Goal: Transaction & Acquisition: Purchase product/service

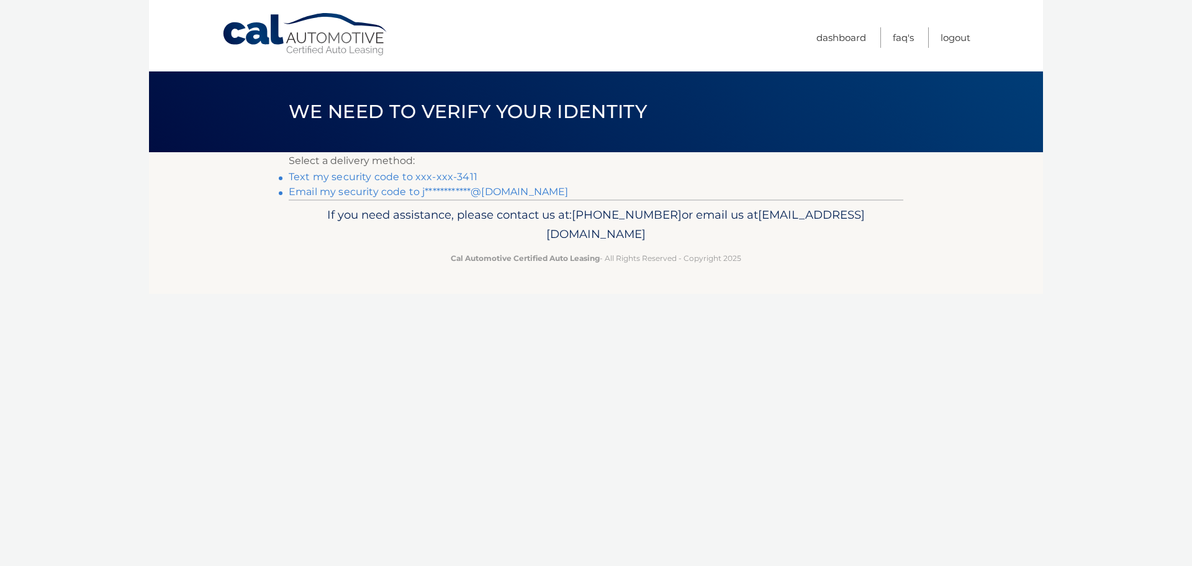
click at [381, 184] on li "Text my security code to xxx-xxx-3411" at bounding box center [596, 177] width 615 height 15
click at [388, 183] on link "Text my security code to xxx-xxx-3411" at bounding box center [383, 177] width 189 height 12
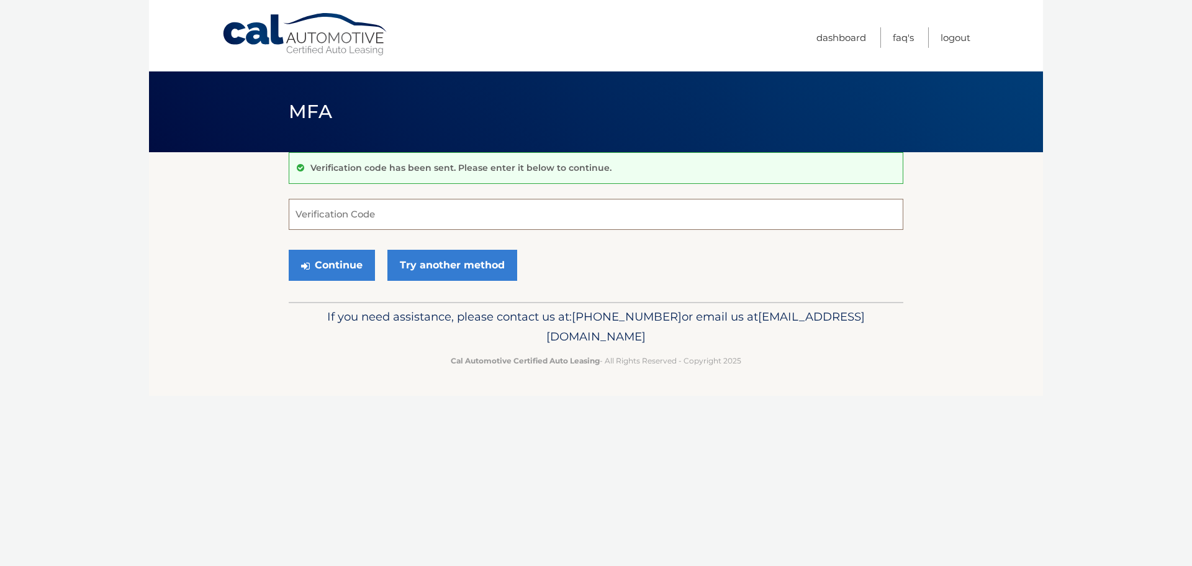
click at [407, 223] on input "Verification Code" at bounding box center [596, 214] width 615 height 31
type input "420850"
click at [338, 268] on button "Continue" at bounding box center [332, 265] width 86 height 31
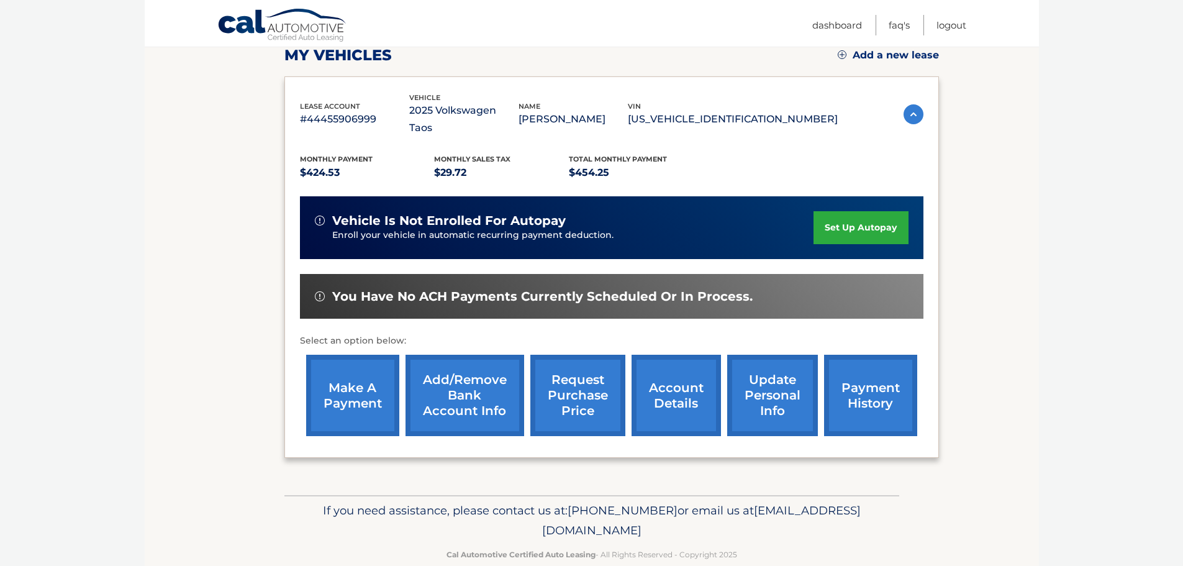
scroll to position [190, 0]
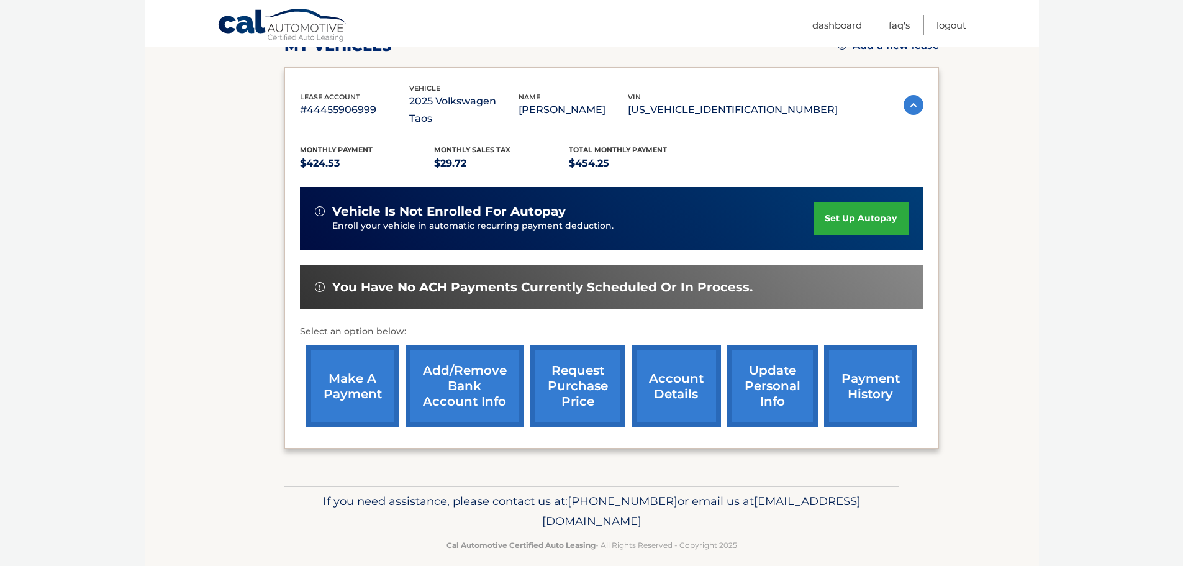
click at [373, 373] on link "make a payment" at bounding box center [352, 385] width 93 height 81
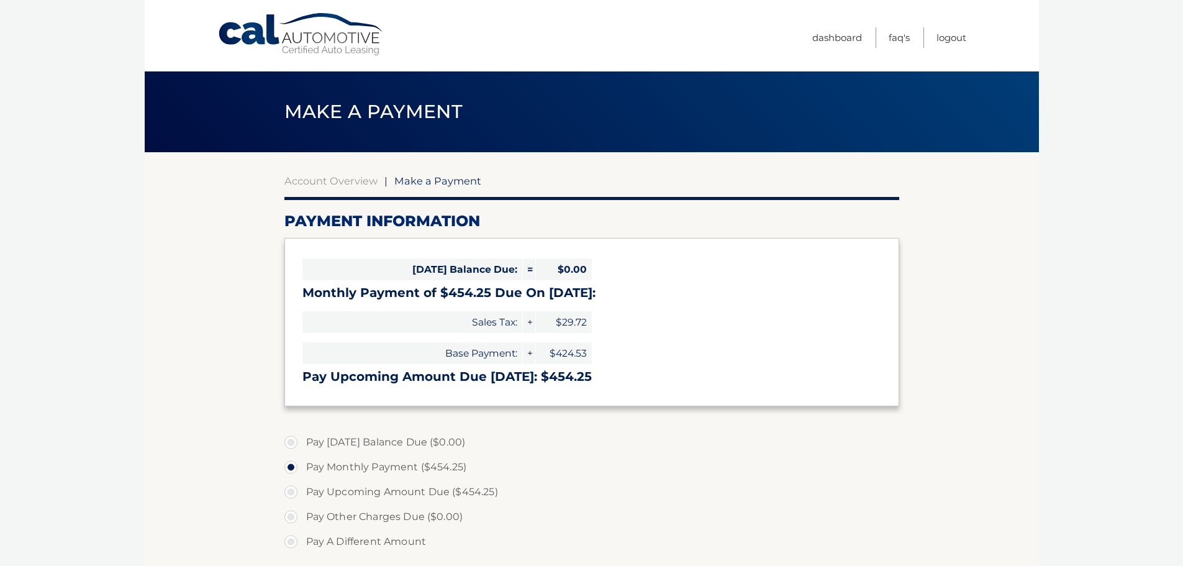
select select "MmUzMWRlYTAtMzE3YS00MzBiLWE4MDYtOGFiOWEyZWQyMWZm"
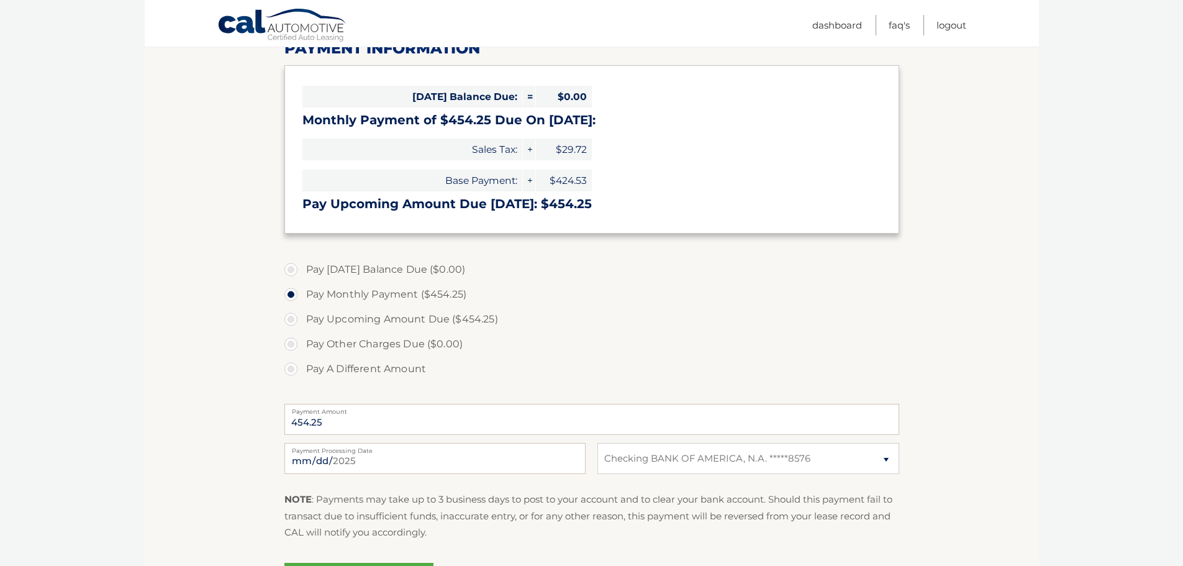
scroll to position [248, 0]
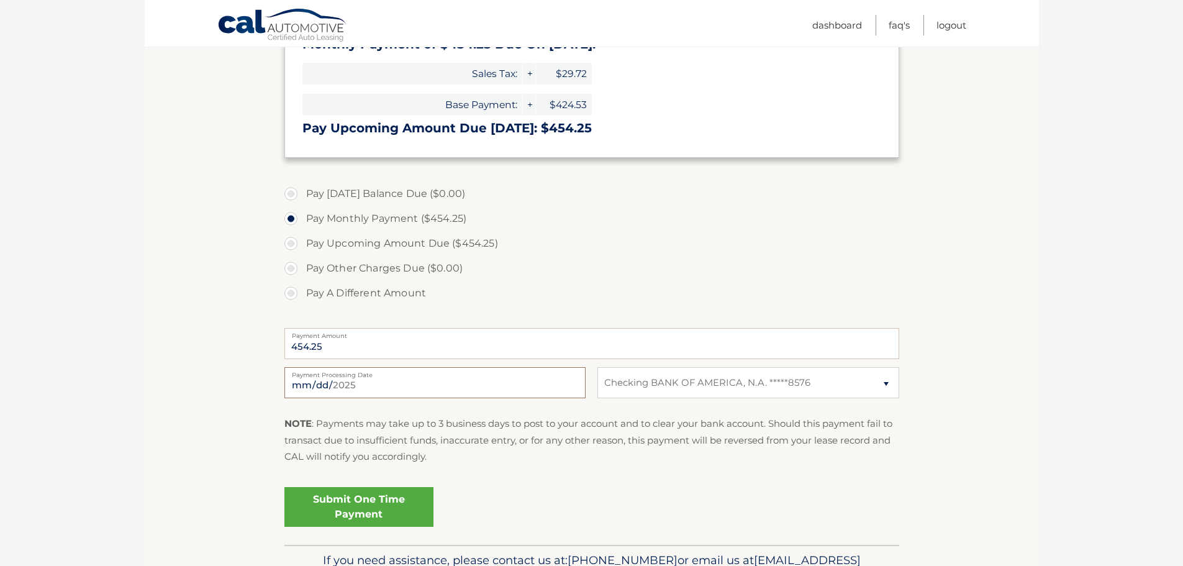
click at [445, 398] on input "2025-08-27" at bounding box center [434, 382] width 301 height 31
type input "2025-09-08"
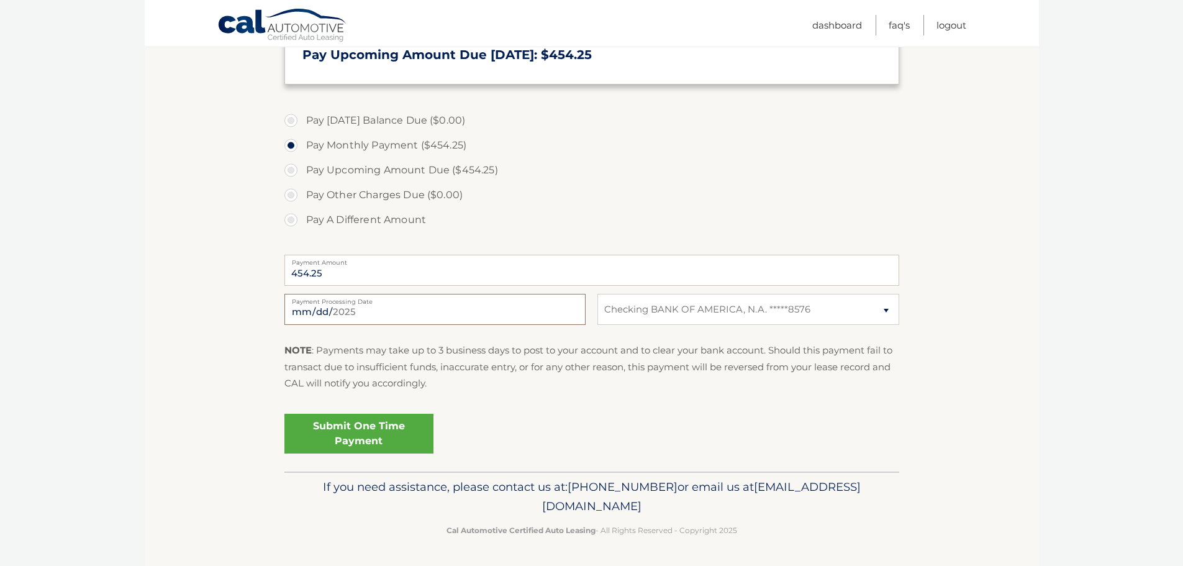
scroll to position [148, 0]
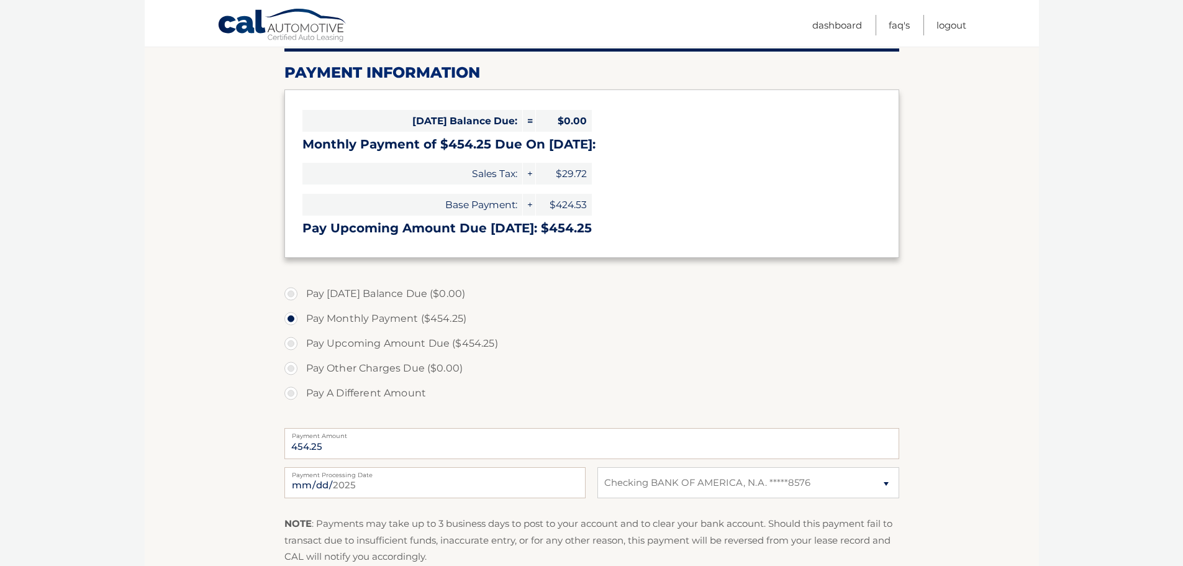
click at [294, 356] on label "Pay Upcoming Amount Due ($454.25)" at bounding box center [591, 343] width 615 height 25
click at [294, 351] on input "Pay Upcoming Amount Due ($454.25)" at bounding box center [295, 341] width 12 height 20
radio input "true"
click at [291, 331] on label "Pay Monthly Payment ($454.25)" at bounding box center [591, 318] width 615 height 25
click at [291, 326] on input "Pay Monthly Payment ($454.25)" at bounding box center [295, 316] width 12 height 20
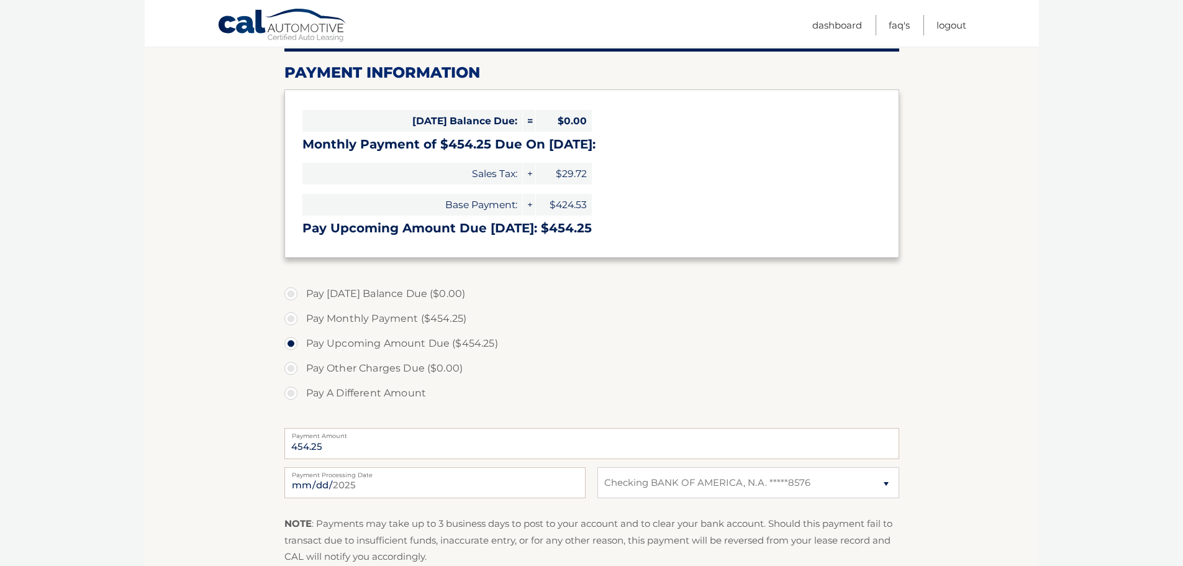
radio input "true"
click at [289, 356] on label "Pay Upcoming Amount Due ($454.25)" at bounding box center [591, 343] width 615 height 25
click at [289, 351] on input "Pay Upcoming Amount Due ($454.25)" at bounding box center [295, 341] width 12 height 20
radio input "true"
click at [296, 331] on label "Pay Monthly Payment ($454.25)" at bounding box center [591, 318] width 615 height 25
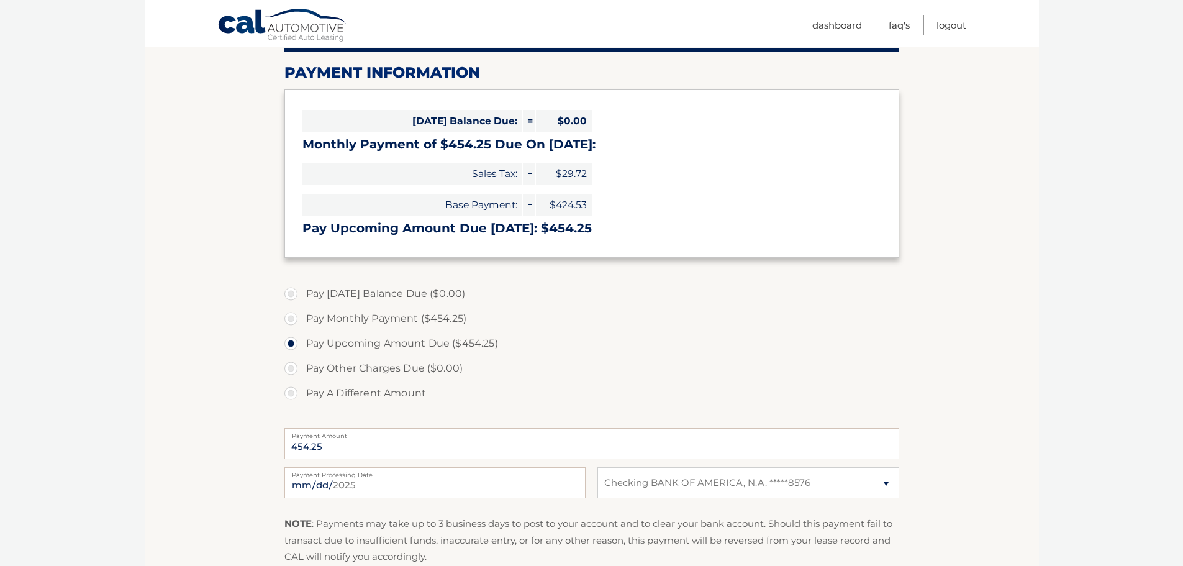
click at [296, 326] on input "Pay Monthly Payment ($454.25)" at bounding box center [295, 316] width 12 height 20
radio input "true"
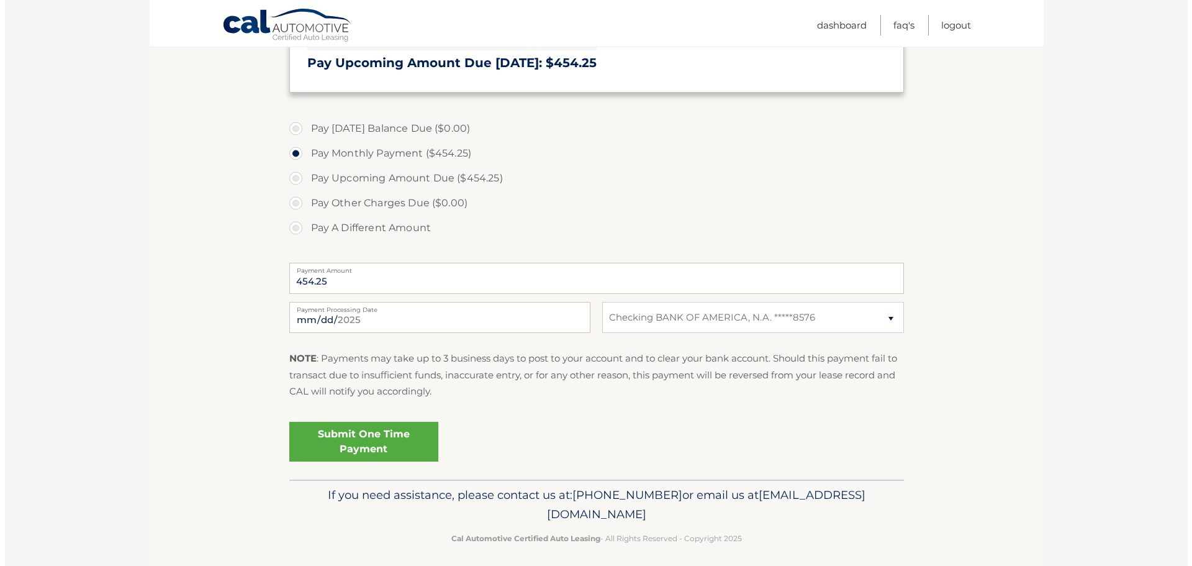
scroll to position [397, 0]
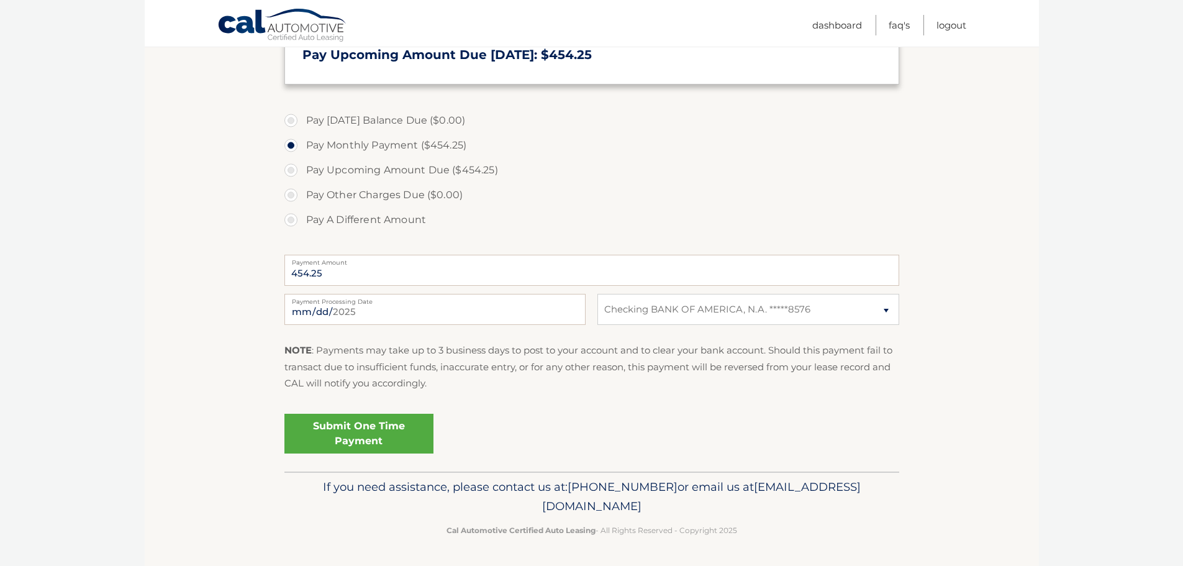
click at [411, 420] on link "Submit One Time Payment" at bounding box center [358, 434] width 149 height 40
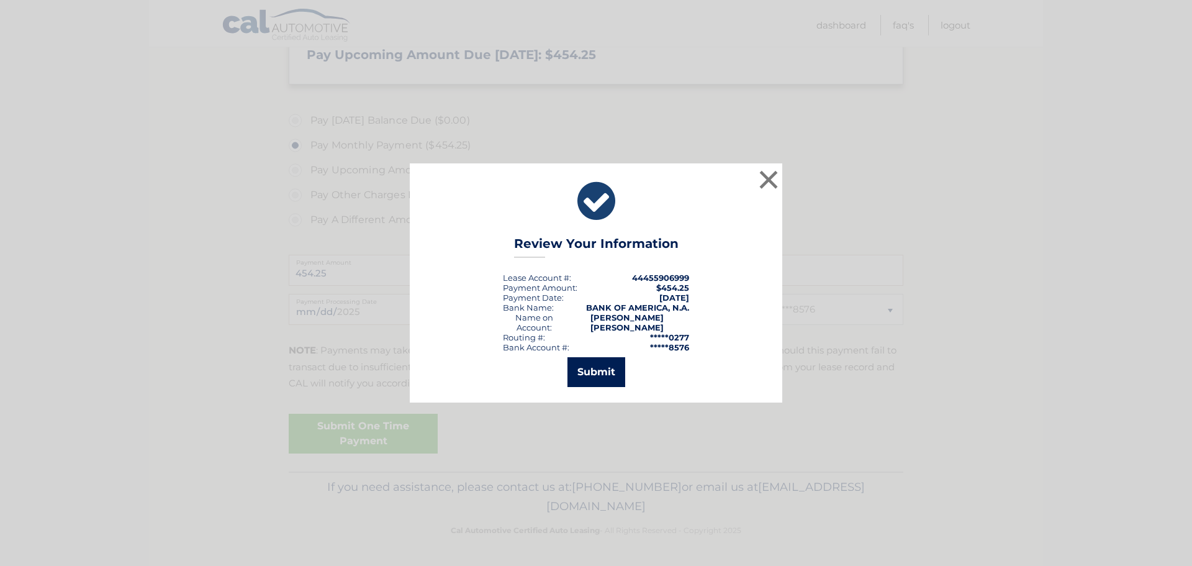
click at [615, 378] on button "Submit" at bounding box center [597, 372] width 58 height 30
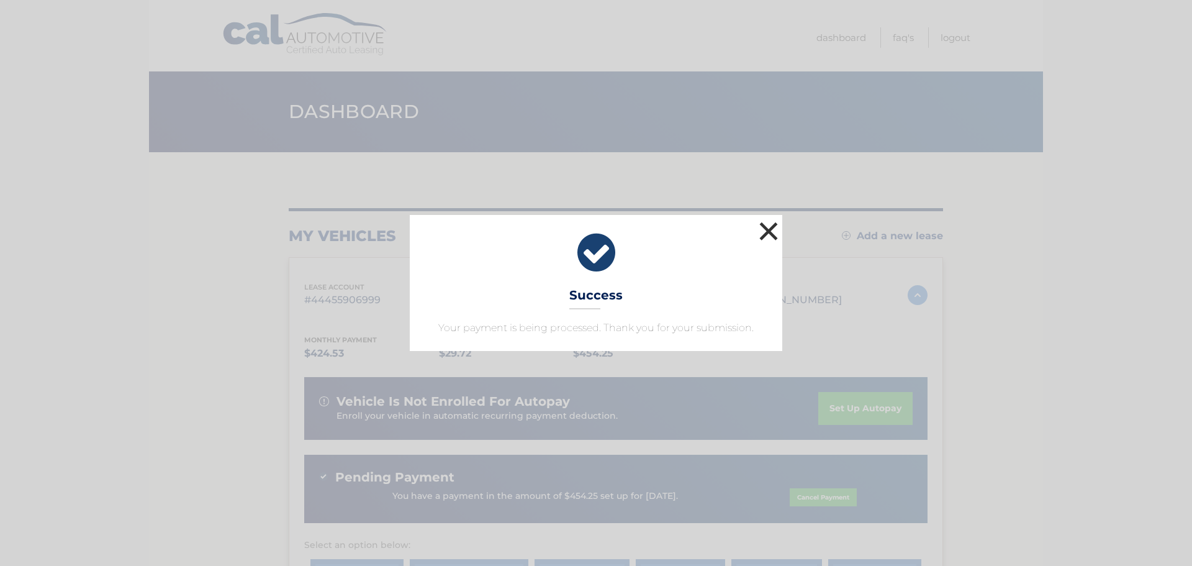
click at [765, 219] on button "×" at bounding box center [768, 231] width 25 height 25
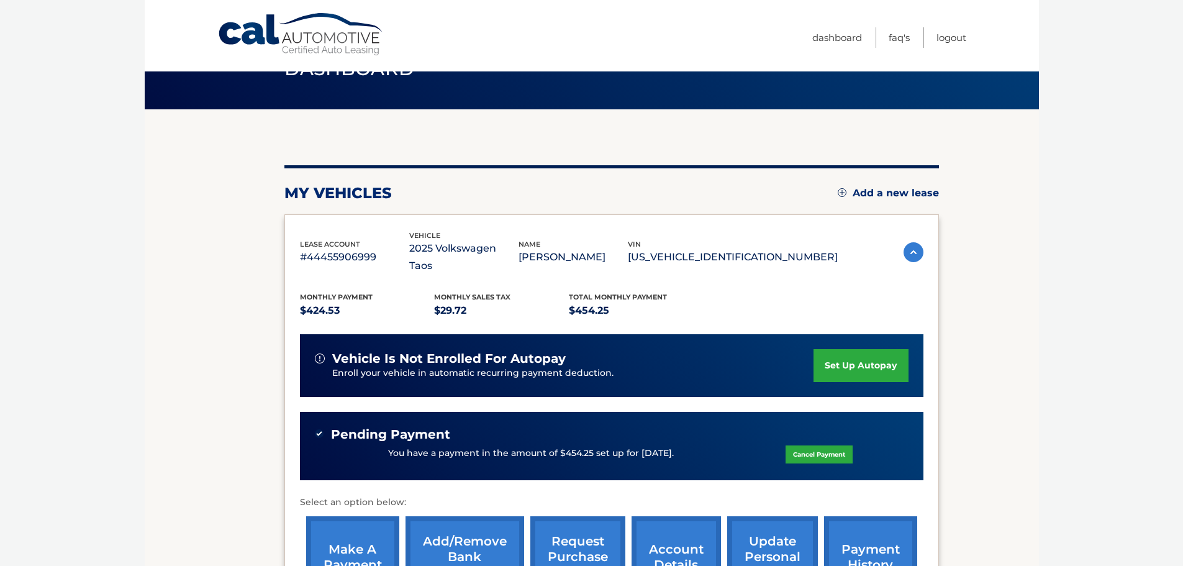
scroll to position [216, 0]
